Goal: Find specific page/section: Find specific page/section

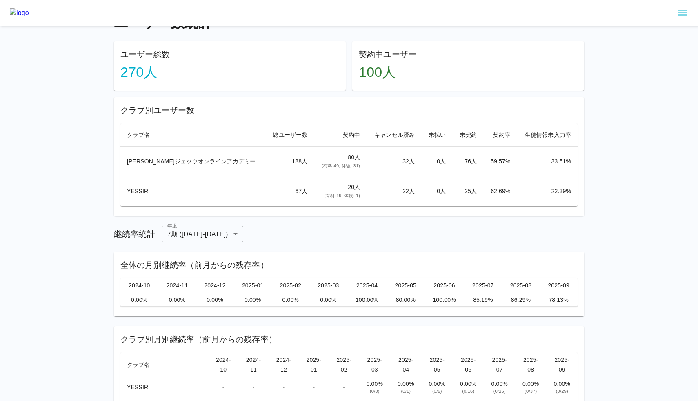
scroll to position [20, 0]
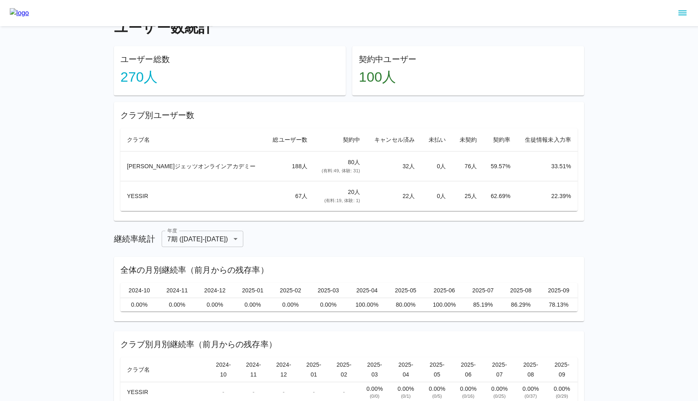
click at [637, 173] on div "ユーザー数統計 ユーザー総数 270 人 契約中ユーザー 100 人 クラブ別ユーザー数 クラブ名 総ユーザー数 契約中 キャンセル済み 未払い 未契約 契約…" at bounding box center [349, 221] width 698 height 483
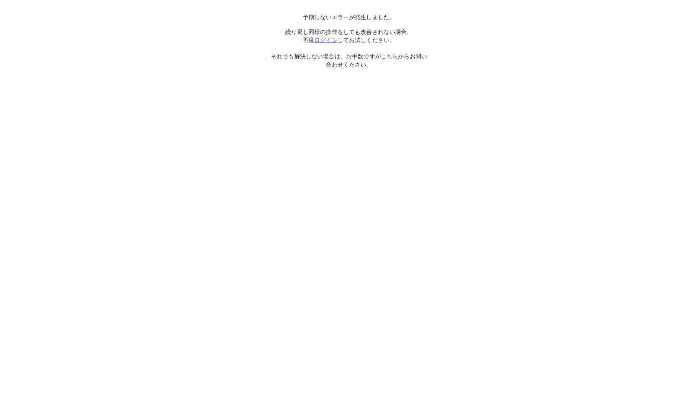
click at [330, 40] on link "ログイン" at bounding box center [325, 40] width 23 height 7
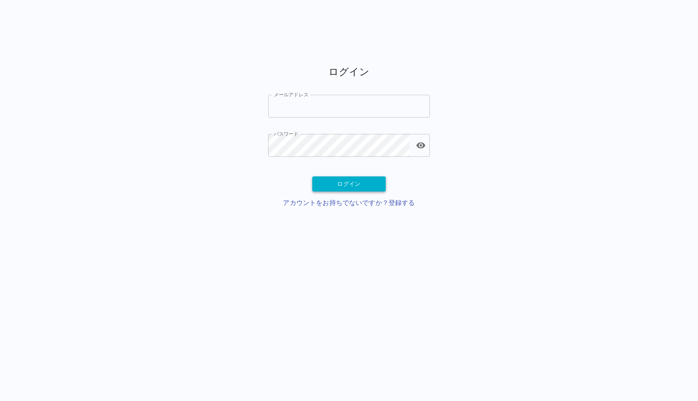
type input "**********"
click at [354, 183] on button "ログイン" at bounding box center [348, 183] width 73 height 15
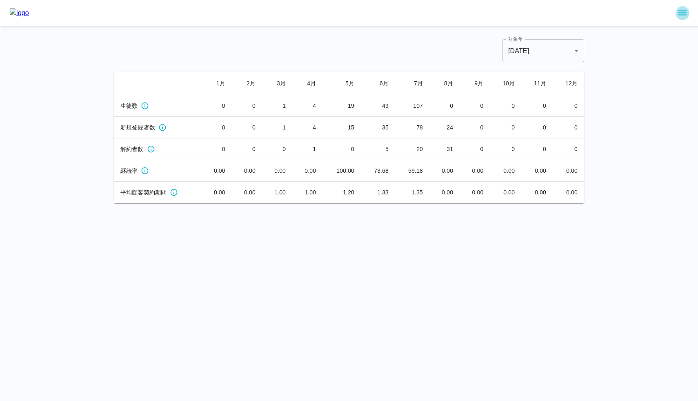
click at [687, 11] on icon "sidemenu" at bounding box center [683, 13] width 10 height 10
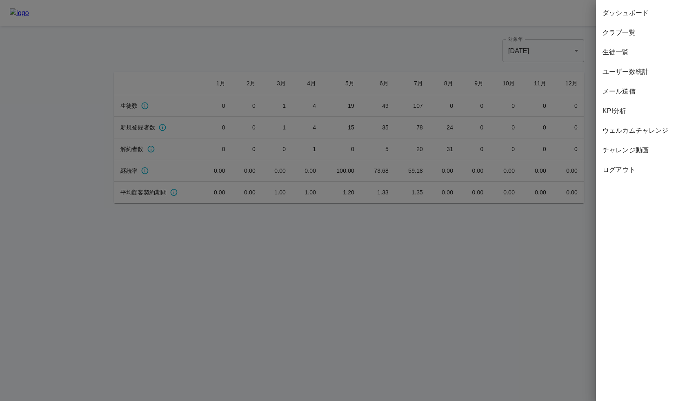
click at [633, 70] on span "ユーザー数統計" at bounding box center [647, 72] width 89 height 10
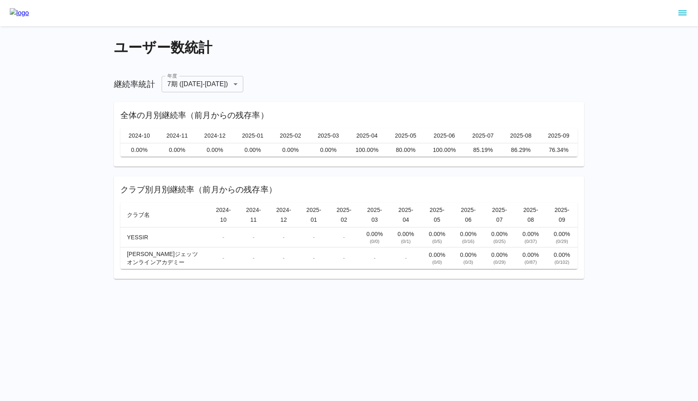
click at [448, 24] on div at bounding box center [349, 13] width 698 height 26
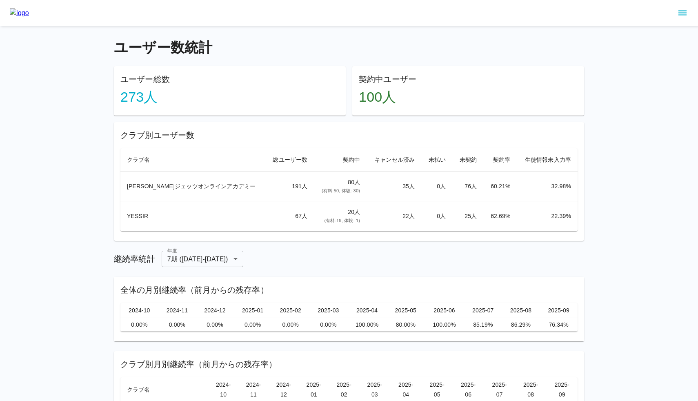
click at [679, 9] on icon "sidemenu" at bounding box center [683, 13] width 10 height 10
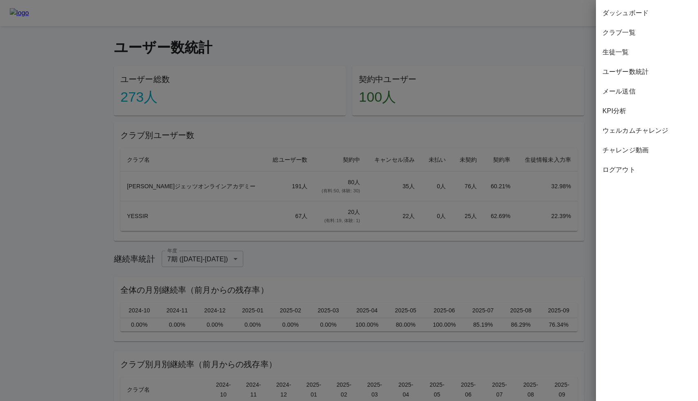
click at [641, 53] on span "生徒一覧" at bounding box center [647, 52] width 89 height 10
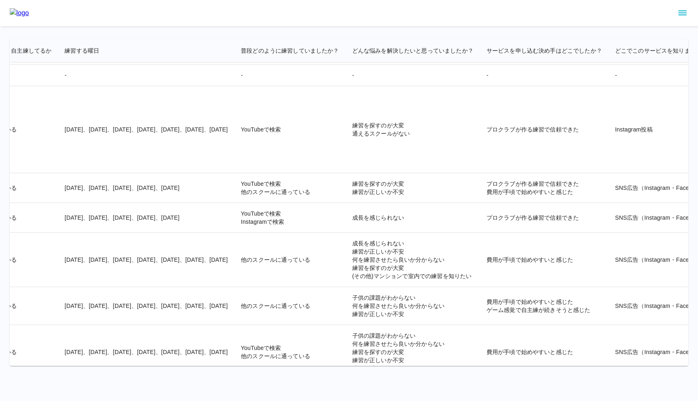
scroll to position [11718, 1517]
